Goal: Download file/media

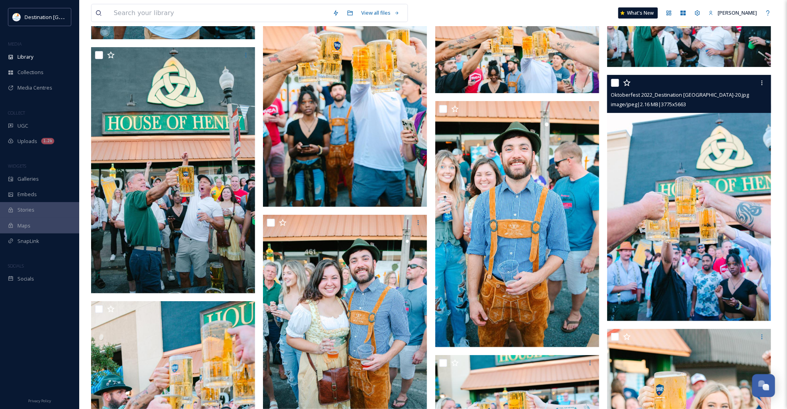
scroll to position [3466, 0]
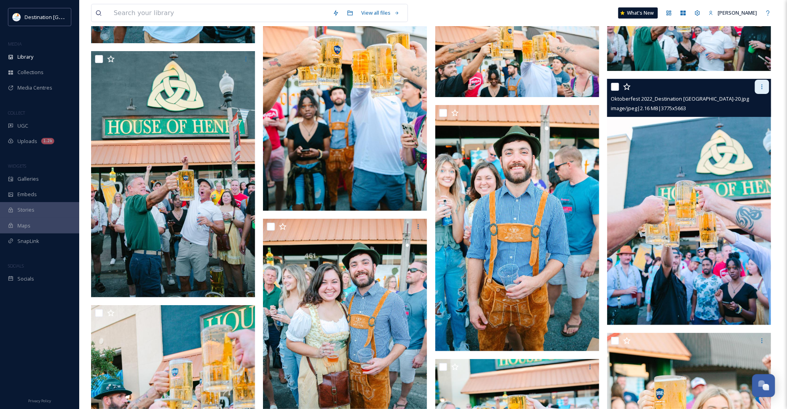
click at [759, 84] on icon at bounding box center [762, 87] width 6 height 6
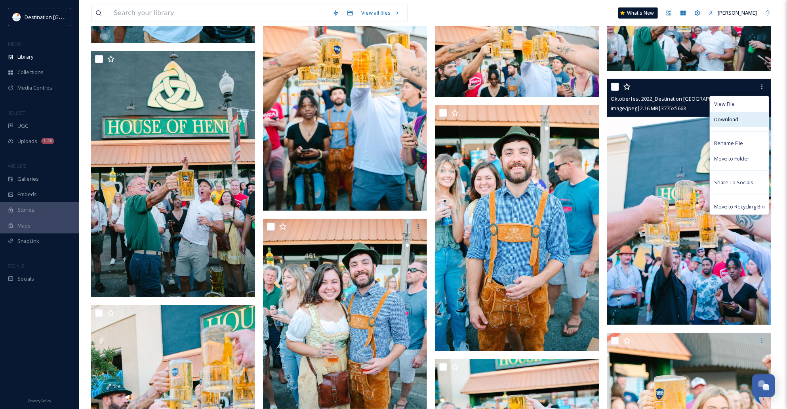
click at [740, 115] on div "Download" at bounding box center [739, 119] width 59 height 15
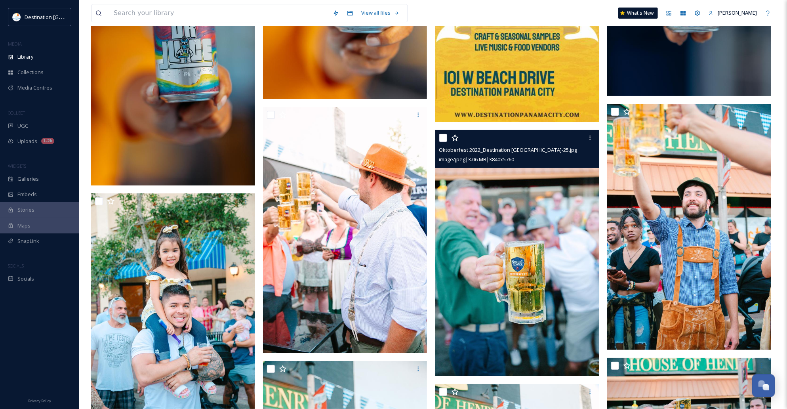
scroll to position [2723, 0]
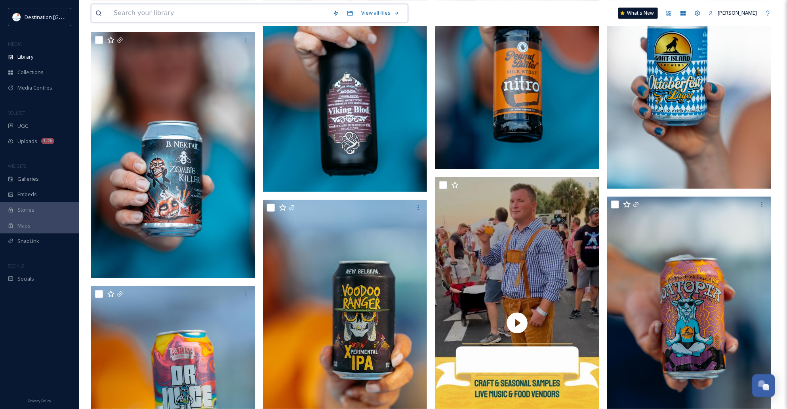
click at [170, 13] on input at bounding box center [219, 12] width 219 height 17
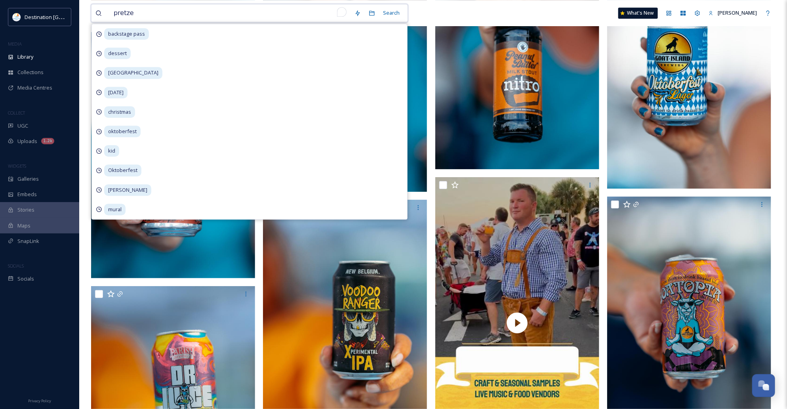
type input "pretzel"
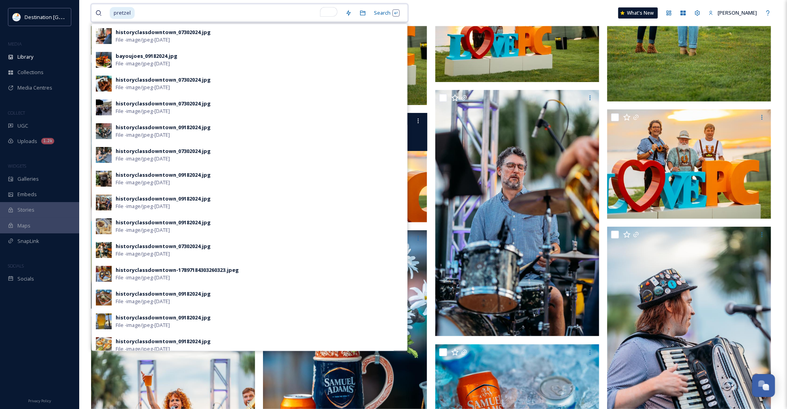
scroll to position [1535, 0]
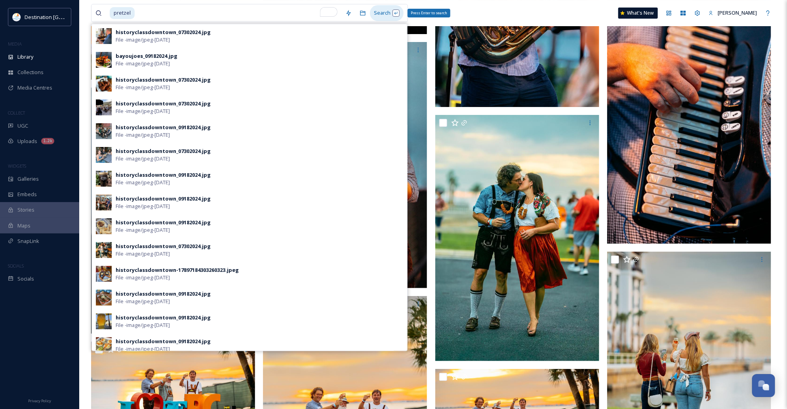
click at [376, 10] on div "Search Press Enter to search" at bounding box center [387, 12] width 34 height 15
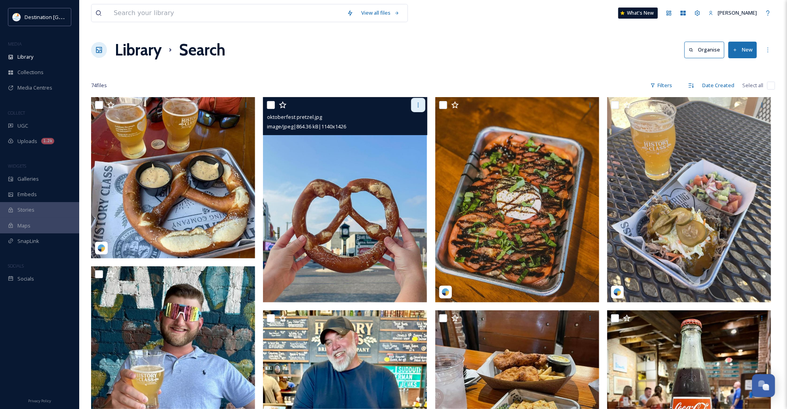
click at [420, 99] on div at bounding box center [418, 105] width 14 height 14
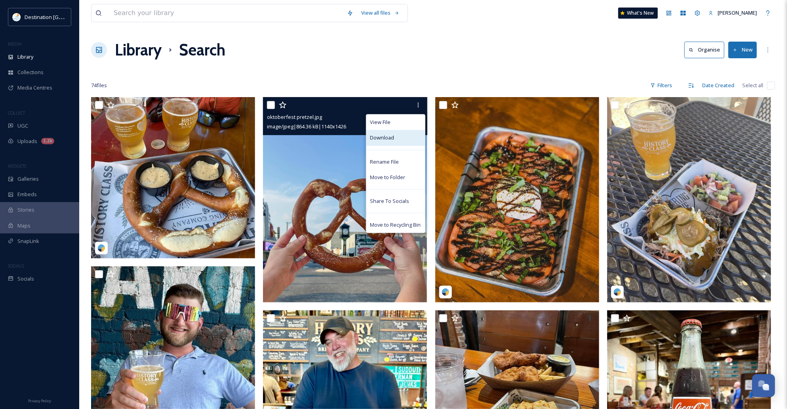
click at [397, 139] on div "Download" at bounding box center [395, 137] width 59 height 15
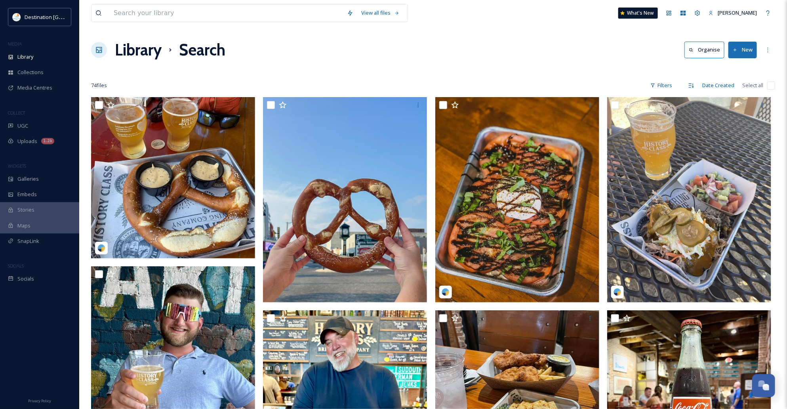
click at [596, 55] on div "Library Search Organise New" at bounding box center [433, 50] width 684 height 24
